Goal: Task Accomplishment & Management: Manage account settings

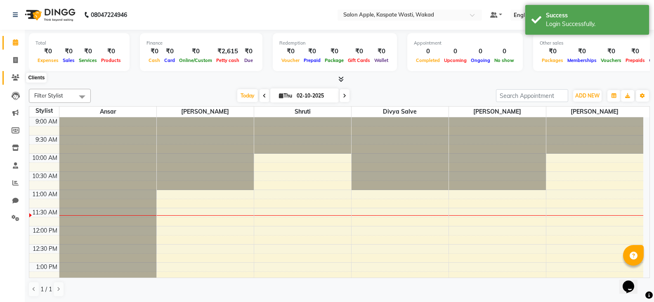
click at [14, 77] on icon at bounding box center [16, 77] width 8 height 6
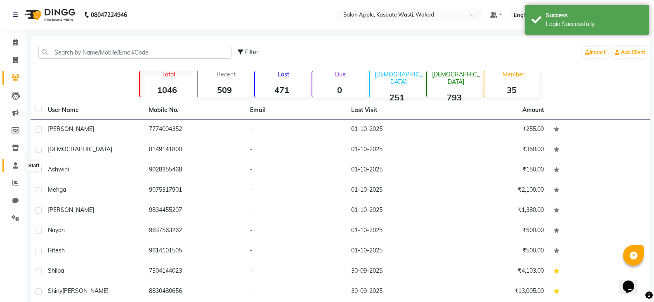
click at [12, 164] on span at bounding box center [15, 165] width 14 height 9
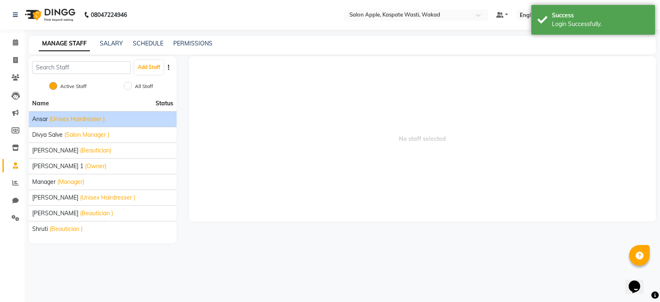
click at [71, 122] on span "(Unisex Hairdresser )" at bounding box center [76, 119] width 55 height 9
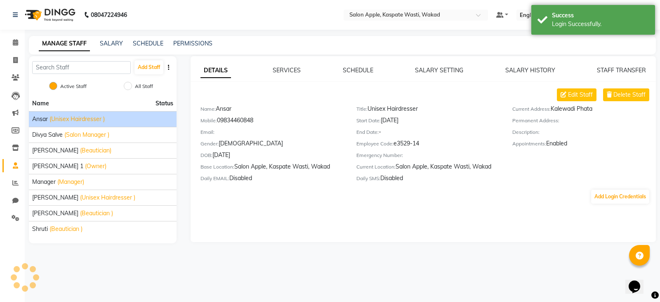
click at [168, 65] on icon "button" at bounding box center [169, 67] width 2 height 6
click at [180, 92] on div "Add Staff Active Staff All Staff Name Status Ansar (Unisex Hairdresser ) [PERSO…" at bounding box center [103, 149] width 160 height 187
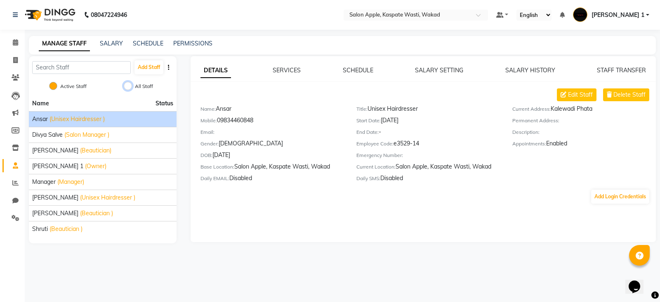
click at [125, 86] on input "All Staff" at bounding box center [128, 86] width 8 height 8
radio input "true"
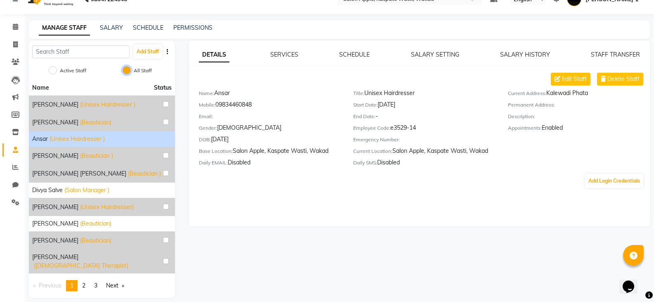
scroll to position [17, 0]
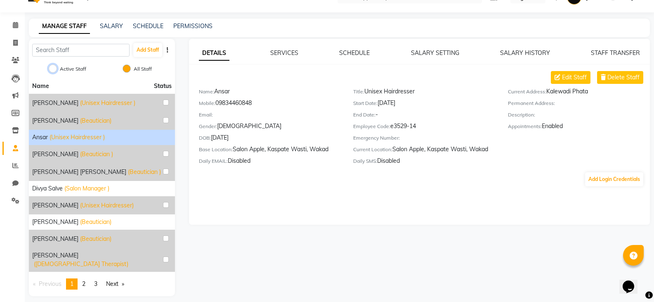
click at [50, 70] on input "Active Staff" at bounding box center [53, 68] width 8 height 8
radio input "true"
radio input "false"
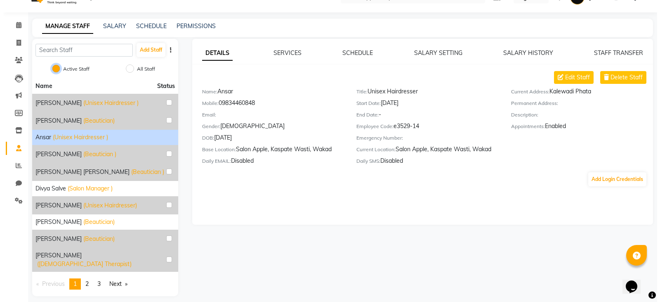
scroll to position [0, 0]
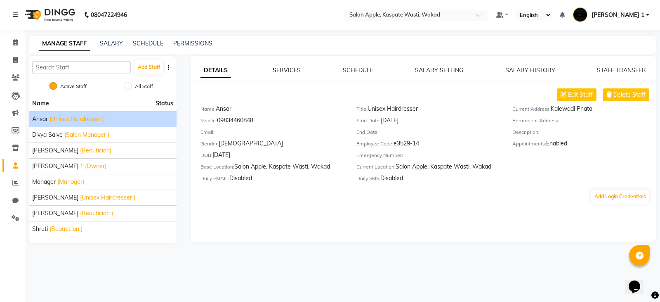
click at [299, 70] on link "SERVICES" at bounding box center [287, 69] width 28 height 7
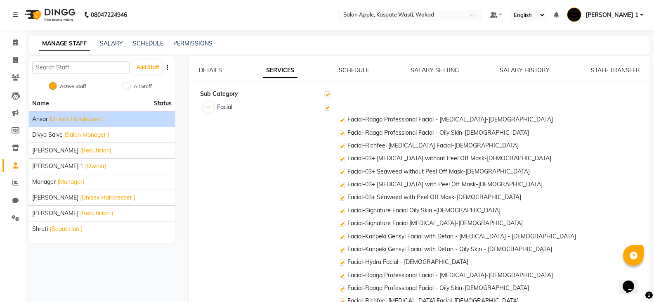
click at [358, 71] on link "SCHEDULE" at bounding box center [354, 69] width 31 height 7
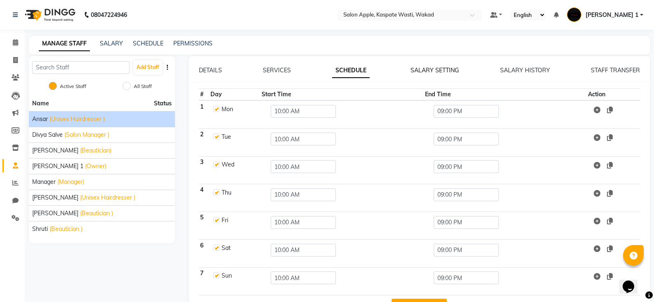
click at [452, 69] on link "SALARY SETTING" at bounding box center [434, 69] width 48 height 7
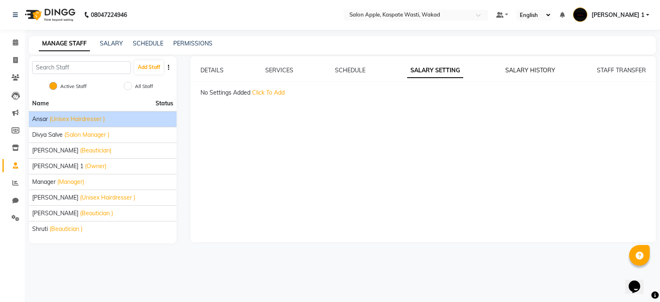
click at [539, 73] on link "SALARY HISTORY" at bounding box center [530, 69] width 50 height 7
click at [610, 66] on div "STAFF TRANSFER" at bounding box center [621, 70] width 49 height 9
click at [605, 73] on link "STAFF TRANSFER" at bounding box center [621, 69] width 49 height 7
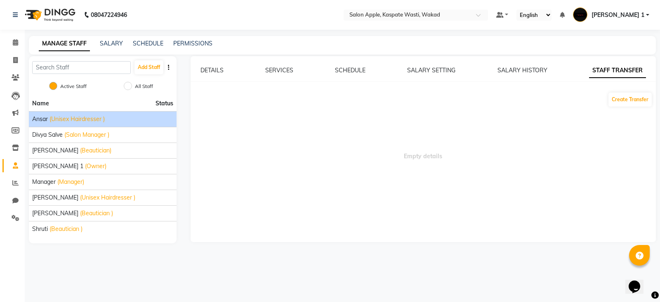
click at [206, 66] on div "DETAILS SERVICES SCHEDULE SALARY SETTING SALARY HISTORY STAFF TRANSFER Create T…" at bounding box center [424, 149] width 466 height 186
click at [207, 71] on link "DETAILS" at bounding box center [211, 69] width 23 height 7
